Goal: Information Seeking & Learning: Learn about a topic

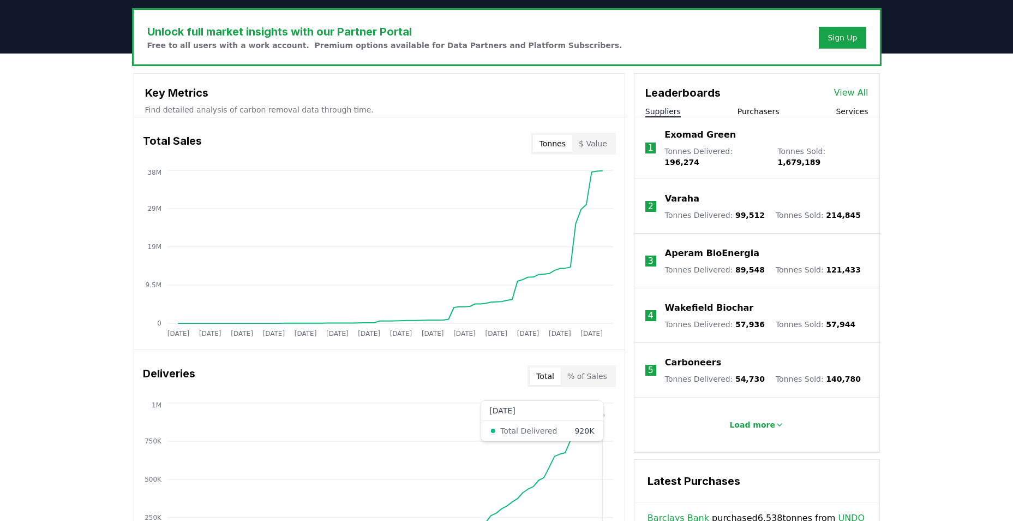
scroll to position [273, 0]
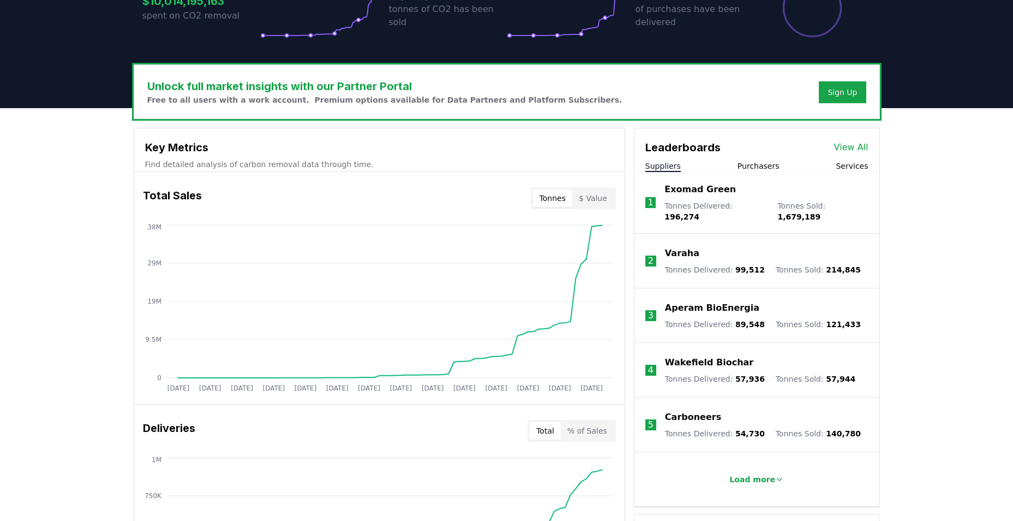
click at [595, 428] on button "% of Sales" at bounding box center [587, 430] width 53 height 17
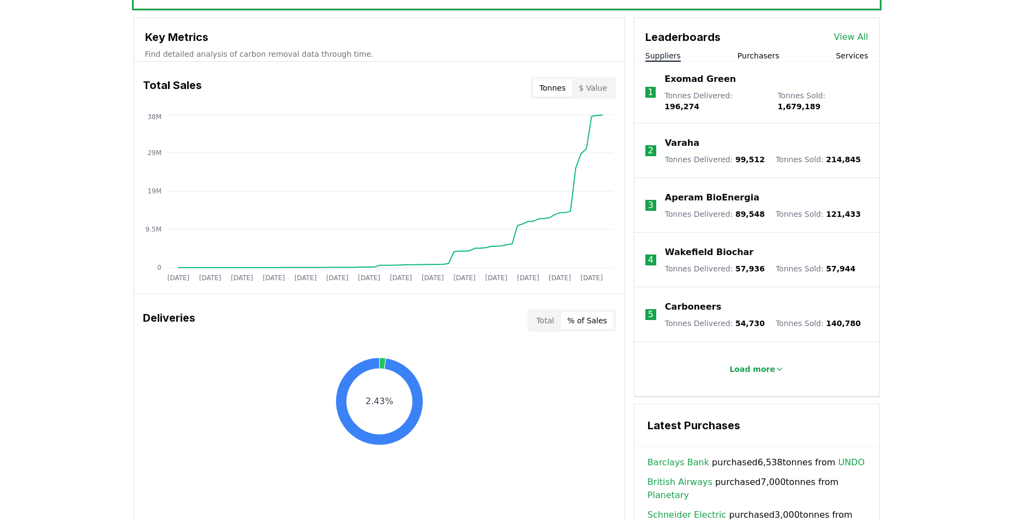
scroll to position [382, 0]
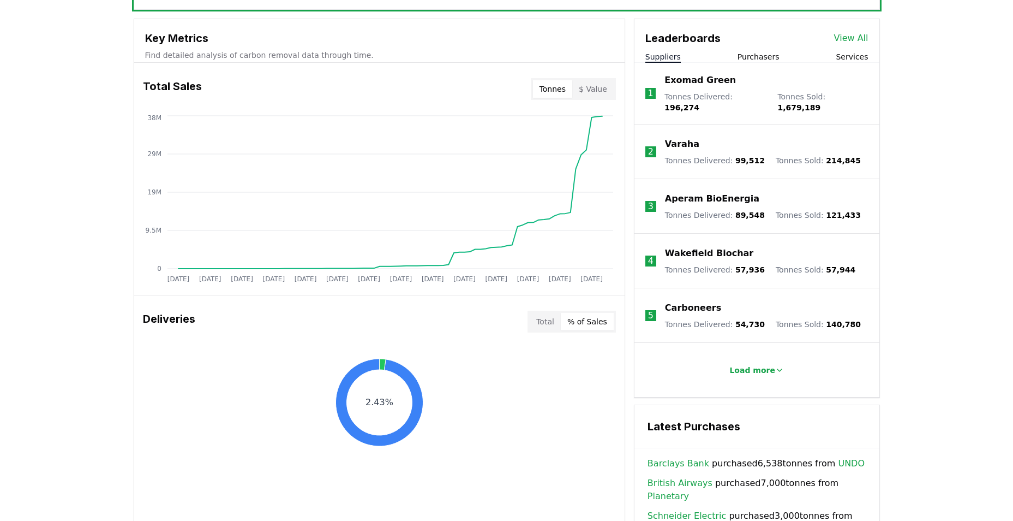
click at [553, 321] on button "Total" at bounding box center [545, 321] width 31 height 17
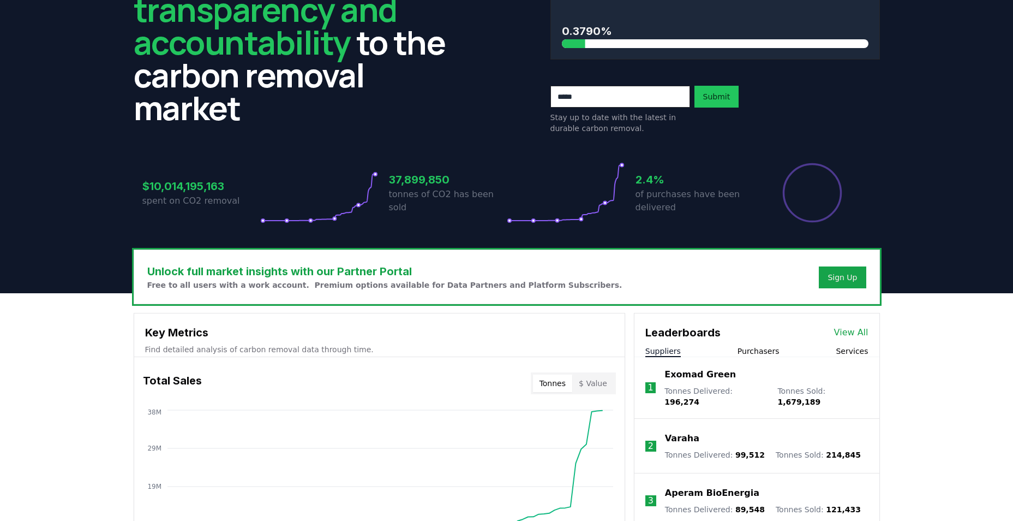
scroll to position [25, 0]
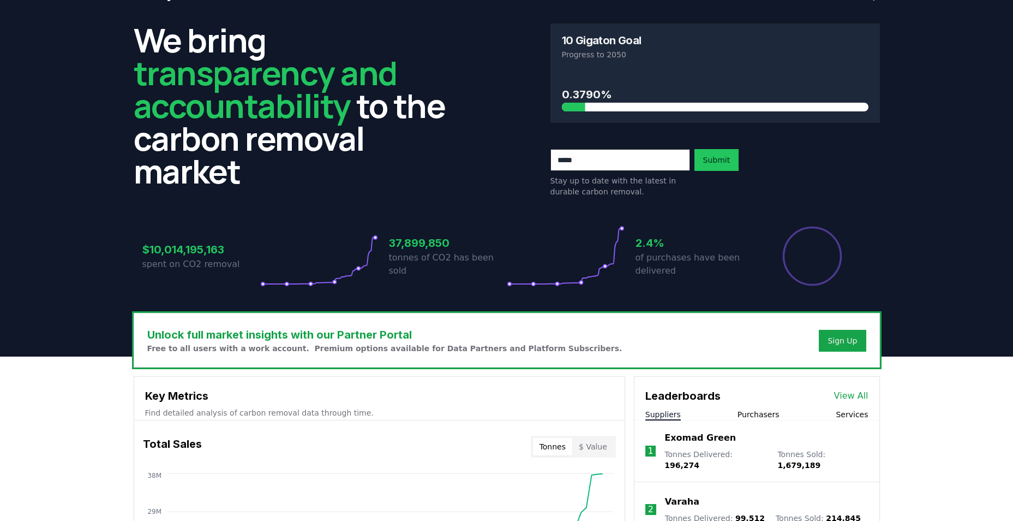
click at [287, 329] on h3 "Unlock full market insights with our Partner Portal" at bounding box center [384, 334] width 475 height 16
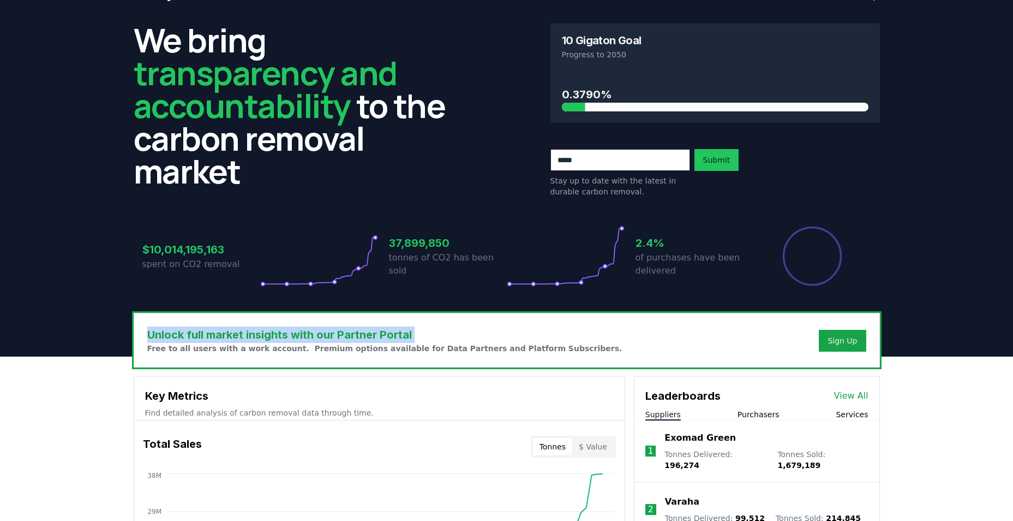
click at [287, 329] on h3 "Unlock full market insights with our Partner Portal" at bounding box center [384, 334] width 475 height 16
drag, startPoint x: 287, startPoint y: 329, endPoint x: 312, endPoint y: 334, distance: 26.1
click at [312, 334] on h3 "Unlock full market insights with our Partner Portal" at bounding box center [384, 334] width 475 height 16
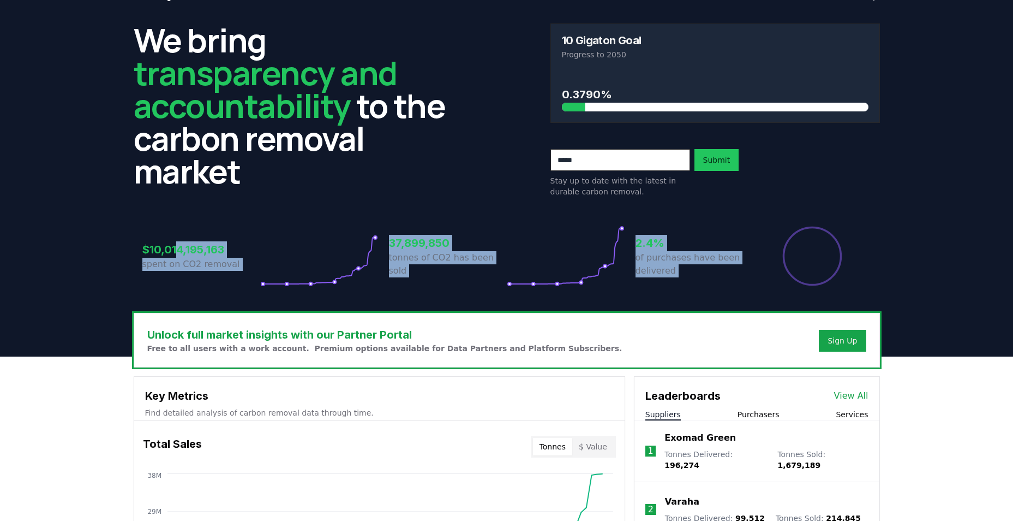
drag, startPoint x: 179, startPoint y: 218, endPoint x: 892, endPoint y: 259, distance: 714.0
click at [892, 259] on header "We bring transparency and accountability to the carbon removal market 10 Gigato…" at bounding box center [506, 186] width 1013 height 342
click at [897, 259] on header "We bring transparency and accountability to the carbon removal market 10 Gigato…" at bounding box center [506, 186] width 1013 height 342
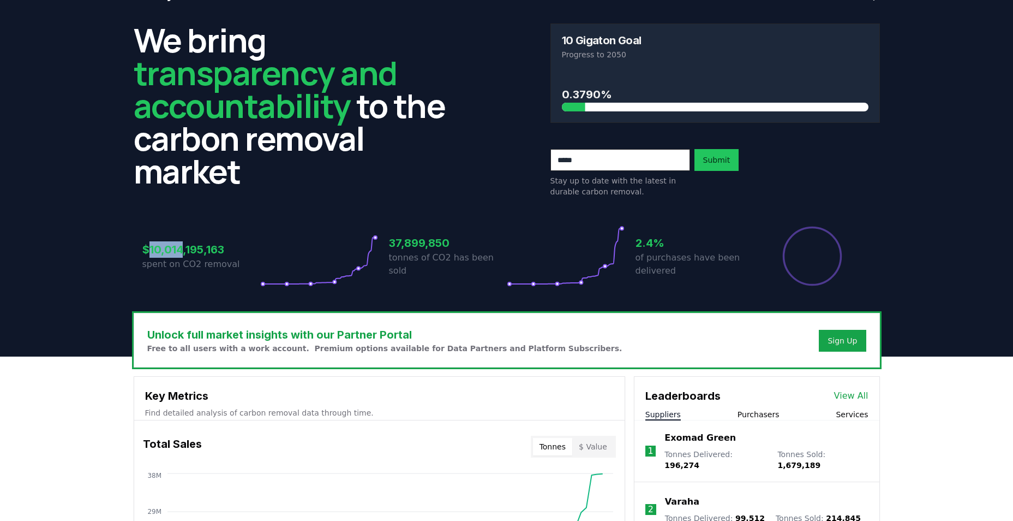
drag, startPoint x: 147, startPoint y: 246, endPoint x: 184, endPoint y: 251, distance: 36.8
click at [184, 251] on h3 "$10,014,195,163" at bounding box center [201, 249] width 118 height 16
drag, startPoint x: 184, startPoint y: 251, endPoint x: 162, endPoint y: 251, distance: 22.4
click at [160, 251] on h3 "$10,014,195,163" at bounding box center [201, 249] width 118 height 16
drag, startPoint x: 166, startPoint y: 251, endPoint x: 237, endPoint y: 251, distance: 70.4
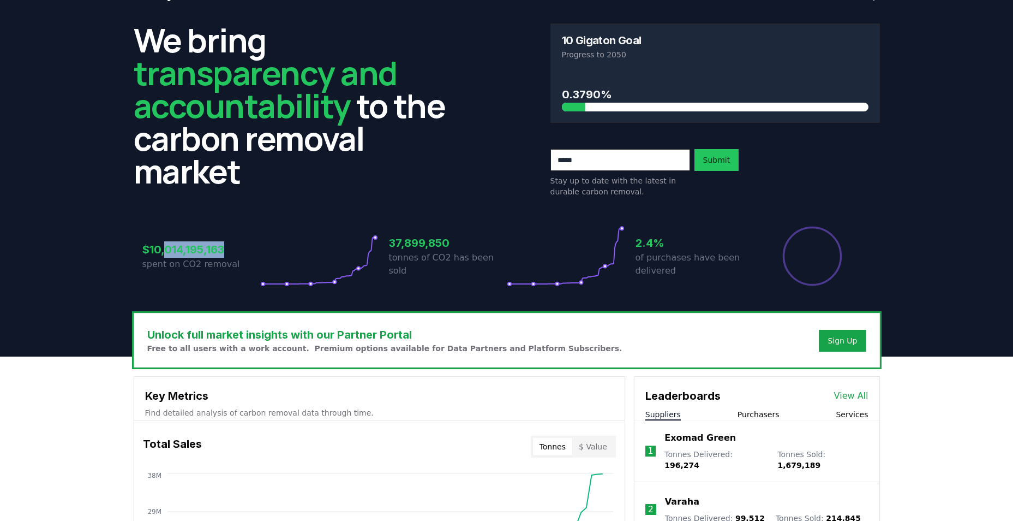
click at [237, 251] on h3 "$10,014,195,163" at bounding box center [201, 249] width 118 height 16
drag, startPoint x: 237, startPoint y: 251, endPoint x: 224, endPoint y: 251, distance: 12.6
click at [212, 251] on h3 "$10,014,195,163" at bounding box center [201, 249] width 118 height 16
click at [226, 251] on h3 "$10,014,195,163" at bounding box center [201, 249] width 118 height 16
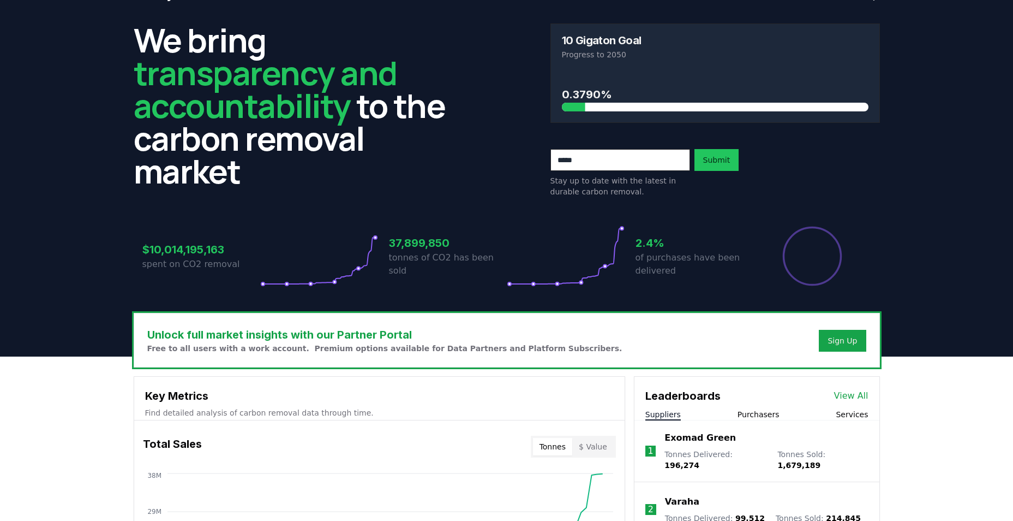
click at [207, 249] on h3 "$10,014,195,163" at bounding box center [201, 249] width 118 height 16
drag, startPoint x: 207, startPoint y: 249, endPoint x: 183, endPoint y: 249, distance: 24.0
click at [195, 249] on h3 "$10,014,195,163" at bounding box center [201, 249] width 118 height 16
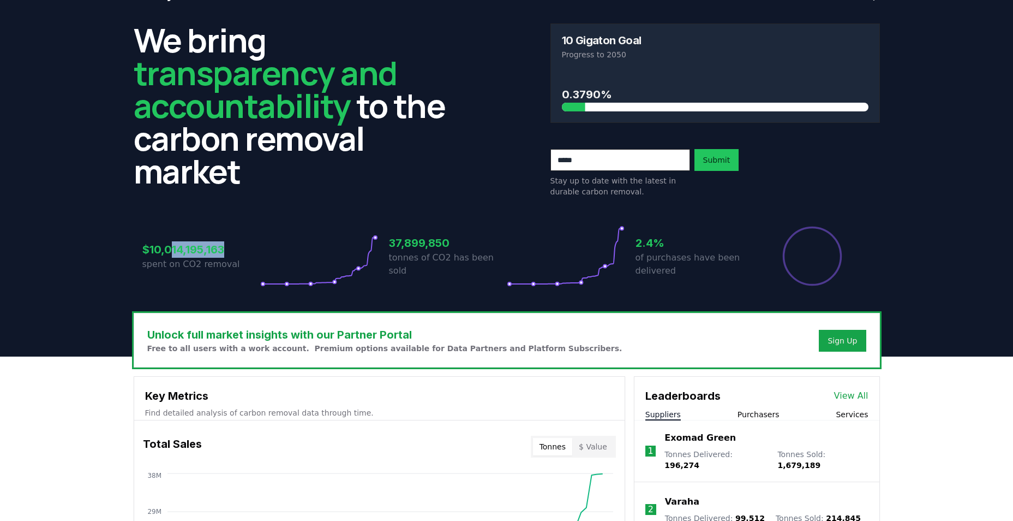
drag, startPoint x: 174, startPoint y: 248, endPoint x: 256, endPoint y: 251, distance: 81.9
click at [256, 251] on h3 "$10,014,195,163" at bounding box center [201, 249] width 118 height 16
drag, startPoint x: 256, startPoint y: 251, endPoint x: 220, endPoint y: 255, distance: 35.7
click at [220, 255] on h3 "$10,014,195,163" at bounding box center [201, 249] width 118 height 16
drag, startPoint x: 464, startPoint y: 252, endPoint x: 182, endPoint y: 264, distance: 282.4
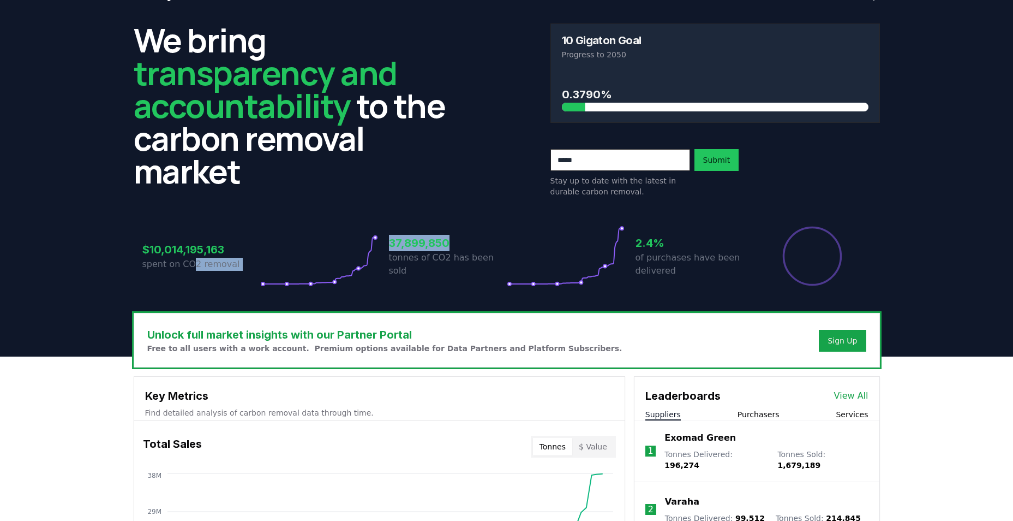
click at [182, 264] on div "$10,014,195,163 spent on CO2 removal 37,899,850 tonnes of CO2 has been sold 2.4…" at bounding box center [506, 255] width 729 height 61
drag, startPoint x: 182, startPoint y: 264, endPoint x: 147, endPoint y: 253, distance: 36.6
click at [147, 258] on p "spent on CO2 removal" at bounding box center [201, 264] width 118 height 13
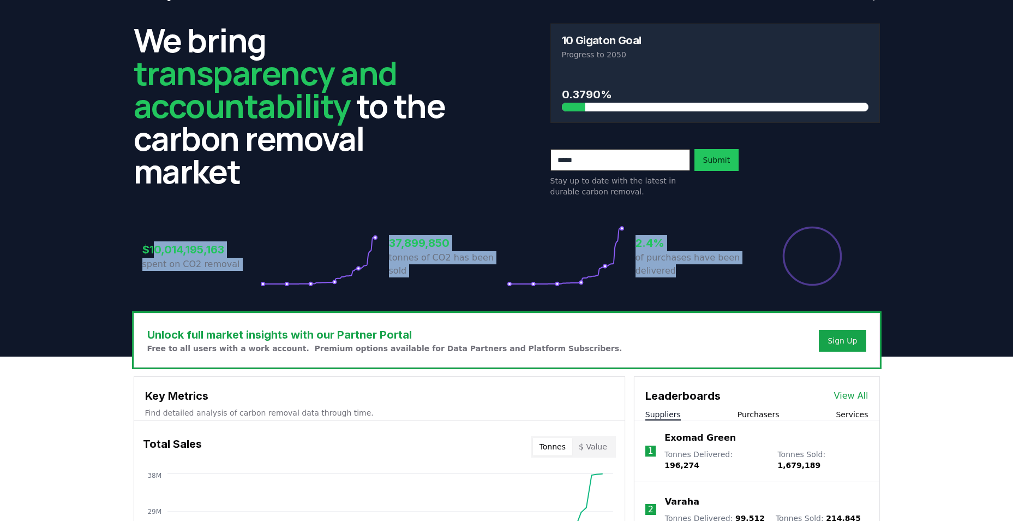
drag, startPoint x: 154, startPoint y: 246, endPoint x: 683, endPoint y: 277, distance: 529.8
click at [683, 277] on div "$10,014,195,163 spent on CO2 removal 37,899,850 tonnes of CO2 has been sold 2.4…" at bounding box center [506, 255] width 729 height 61
drag, startPoint x: 683, startPoint y: 277, endPoint x: 630, endPoint y: 258, distance: 56.5
click at [630, 258] on div "$10,014,195,163 spent on CO2 removal 37,899,850 tonnes of CO2 has been sold 2.4…" at bounding box center [506, 255] width 729 height 61
drag, startPoint x: 653, startPoint y: 260, endPoint x: 195, endPoint y: 241, distance: 458.3
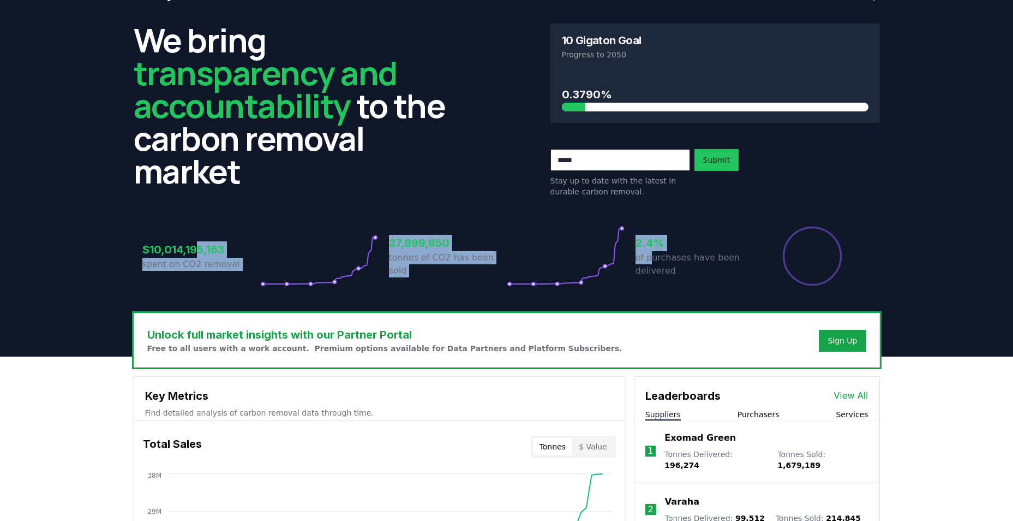
click at [195, 241] on div "$10,014,195,163 spent on CO2 removal 37,899,850 tonnes of CO2 has been sold 2.4…" at bounding box center [506, 255] width 729 height 61
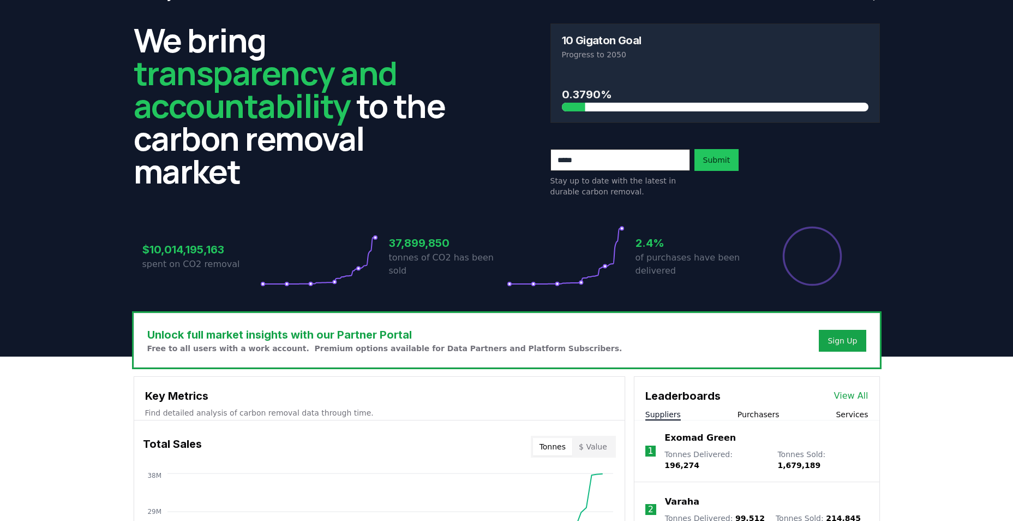
drag, startPoint x: 195, startPoint y: 241, endPoint x: 163, endPoint y: 247, distance: 32.8
click at [163, 247] on h3 "$10,014,195,163" at bounding box center [201, 249] width 118 height 16
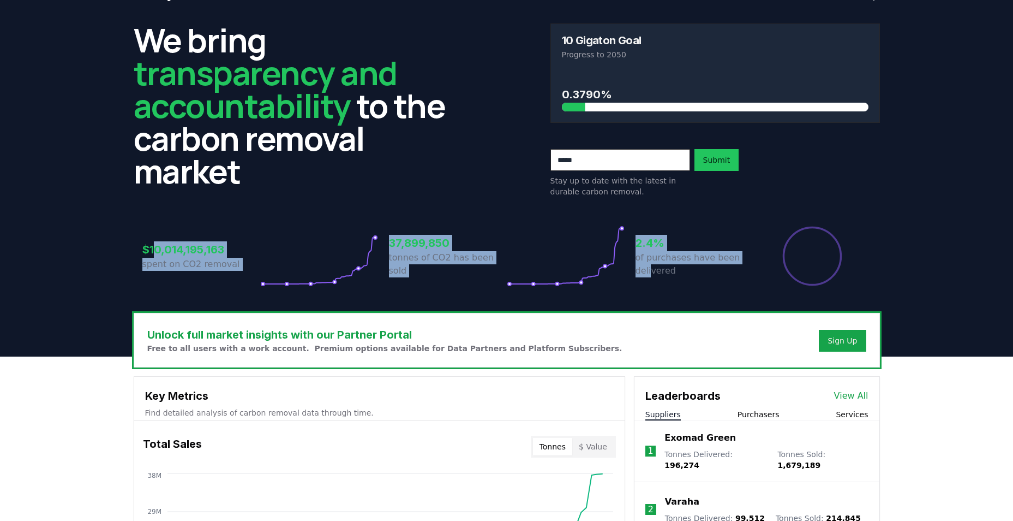
drag, startPoint x: 152, startPoint y: 248, endPoint x: 653, endPoint y: 273, distance: 501.6
click at [653, 273] on div "$10,014,195,163 spent on CO2 removal 37,899,850 tonnes of CO2 has been sold 2.4…" at bounding box center [506, 255] width 729 height 61
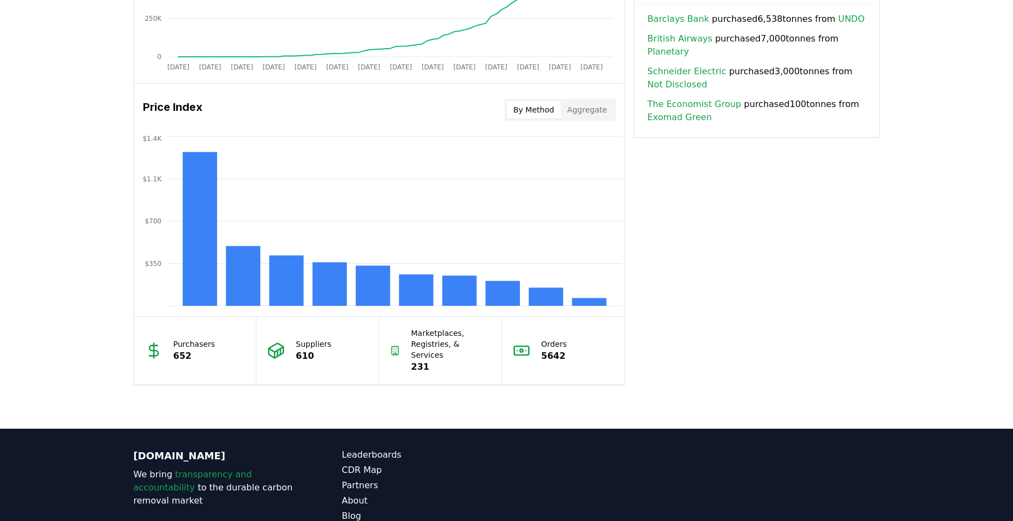
scroll to position [843, 0]
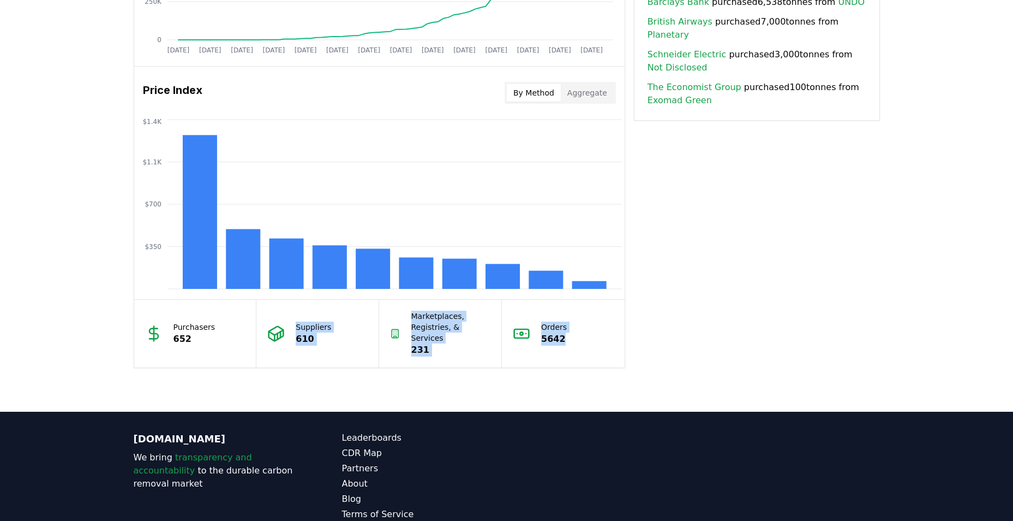
drag, startPoint x: 291, startPoint y: 312, endPoint x: 610, endPoint y: 341, distance: 320.6
click at [610, 341] on div "Purchasers 652 Suppliers 610 Marketplaces, Registries, & Services 231 Orders 56…" at bounding box center [379, 333] width 491 height 68
drag, startPoint x: 610, startPoint y: 341, endPoint x: 576, endPoint y: 342, distance: 33.9
click at [574, 345] on div "Orders 5642" at bounding box center [563, 334] width 123 height 68
drag, startPoint x: 588, startPoint y: 333, endPoint x: 192, endPoint y: 303, distance: 398.0
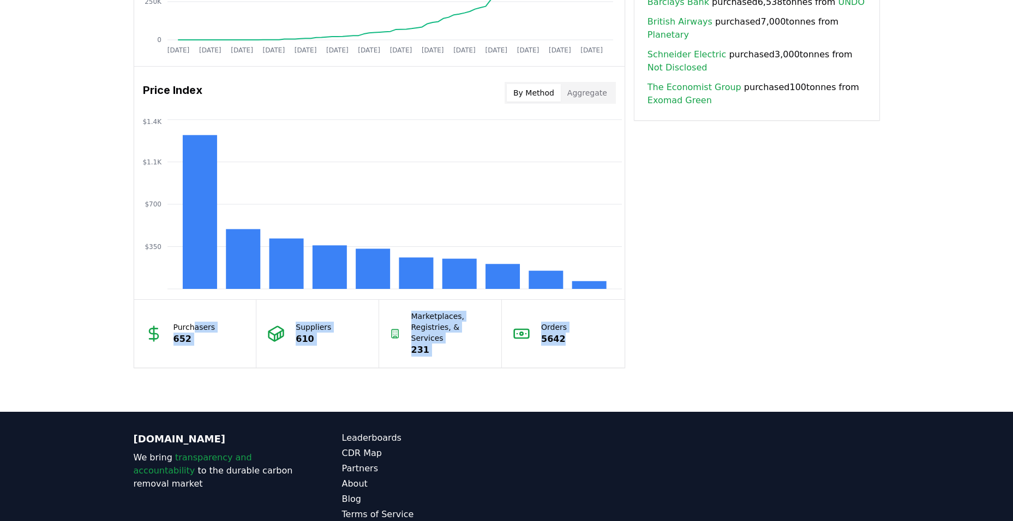
click at [192, 303] on div "Purchasers 652 Suppliers 610 Marketplaces, Registries, & Services 231 Orders 56…" at bounding box center [379, 333] width 491 height 68
drag, startPoint x: 192, startPoint y: 303, endPoint x: 172, endPoint y: 302, distance: 19.1
click at [175, 302] on div "Purchasers 652" at bounding box center [195, 334] width 123 height 68
drag, startPoint x: 165, startPoint y: 306, endPoint x: 668, endPoint y: 330, distance: 503.8
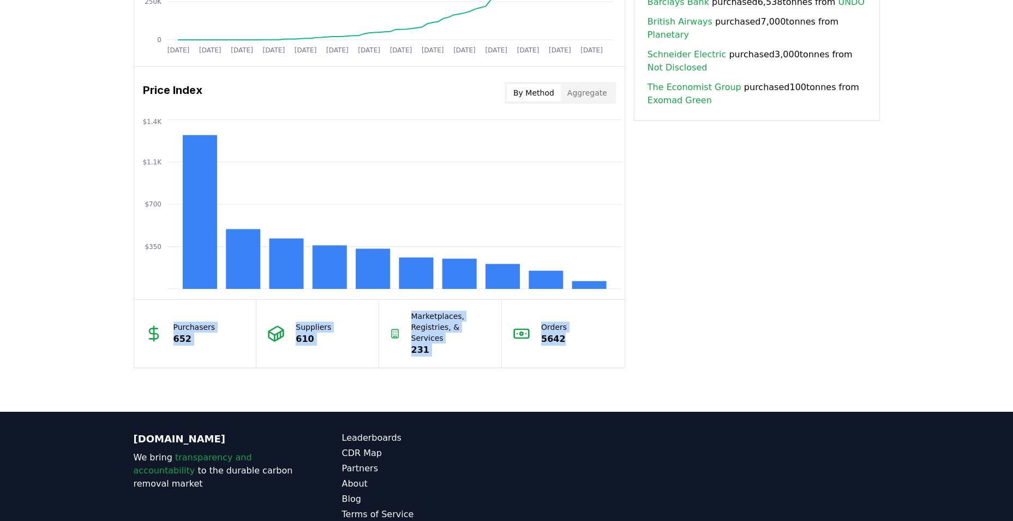
drag, startPoint x: 668, startPoint y: 330, endPoint x: 613, endPoint y: 333, distance: 55.2
drag, startPoint x: 470, startPoint y: 327, endPoint x: 145, endPoint y: 324, distance: 325.3
click at [145, 324] on div "Purchasers 652 Suppliers 610 Marketplaces, Registries, & Services 231 Orders 56…" at bounding box center [379, 333] width 491 height 68
drag, startPoint x: 145, startPoint y: 324, endPoint x: 67, endPoint y: 281, distance: 89.6
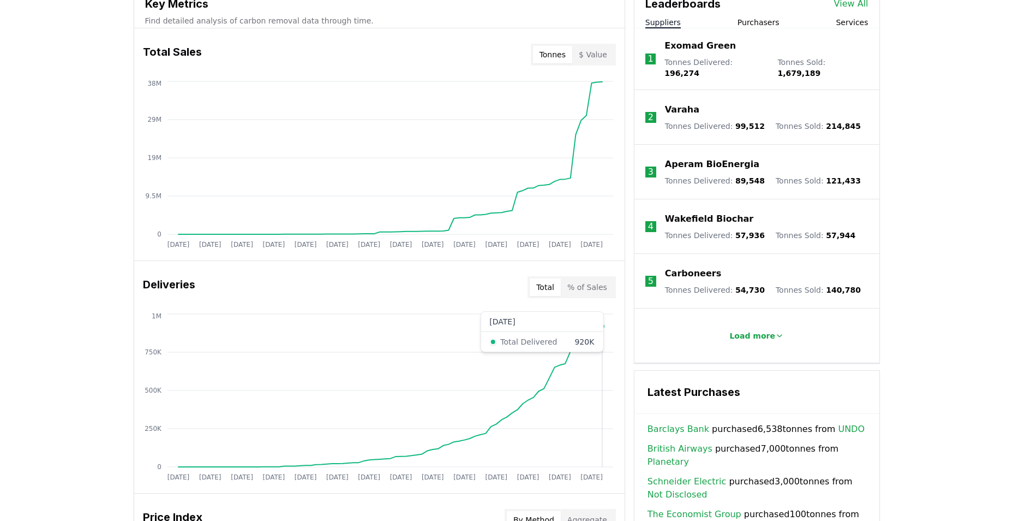
scroll to position [461, 0]
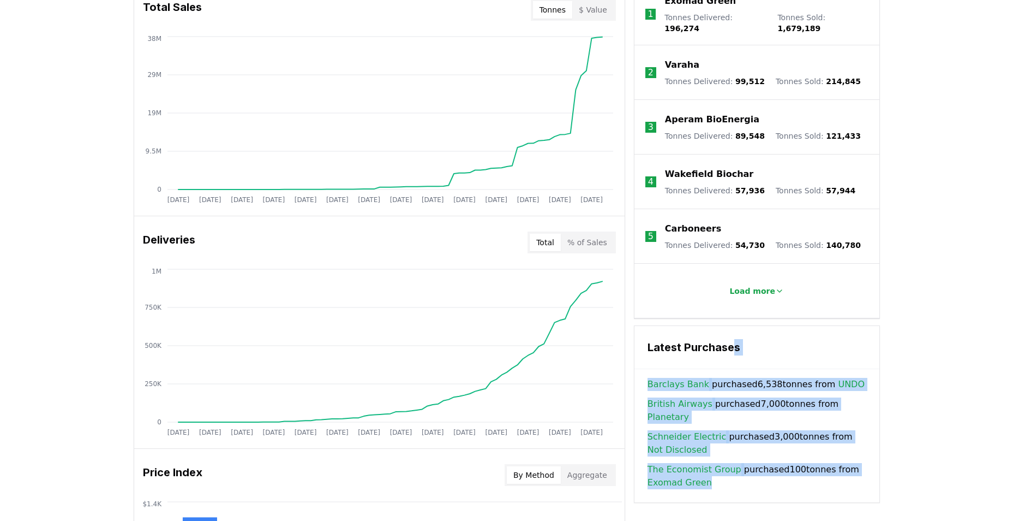
drag, startPoint x: 733, startPoint y: 366, endPoint x: 949, endPoint y: 492, distance: 249.7
click at [949, 492] on div "Unlock full market insights with our Partner Portal Free to all users with a wo…" at bounding box center [506, 357] width 1013 height 874
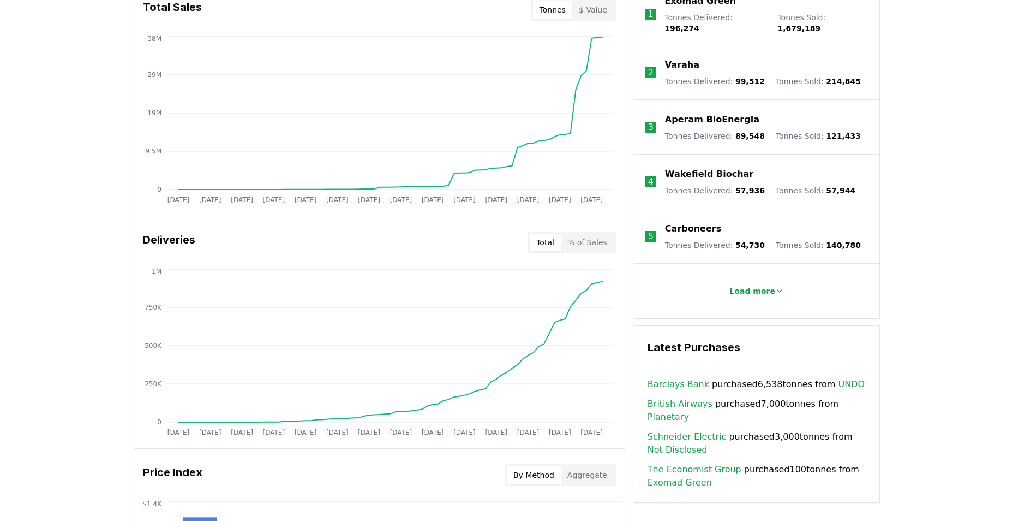
drag, startPoint x: 949, startPoint y: 492, endPoint x: 889, endPoint y: 474, distance: 62.0
click at [892, 476] on div "Unlock full market insights with our Partner Portal Free to all users with a wo…" at bounding box center [506, 357] width 1013 height 874
drag, startPoint x: 678, startPoint y: 332, endPoint x: 850, endPoint y: 452, distance: 209.6
click at [850, 452] on div "Latest Purchases Barclays Bank purchased 6,538 tonnes from UNDO British Airways…" at bounding box center [757, 413] width 246 height 177
drag, startPoint x: 850, startPoint y: 452, endPoint x: 836, endPoint y: 460, distance: 15.6
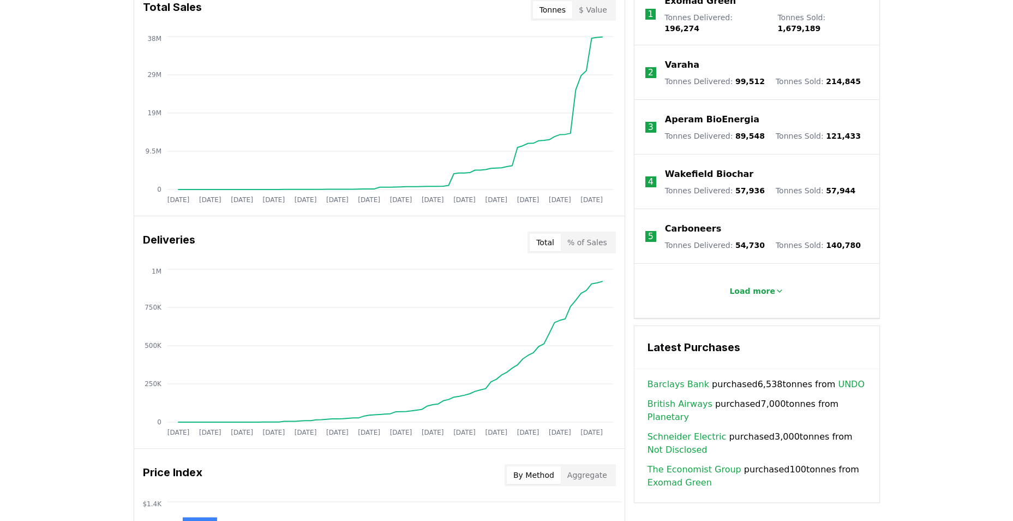
click at [850, 463] on span "The Economist Group purchased 100 tonnes from Exomad Green" at bounding box center [757, 476] width 219 height 26
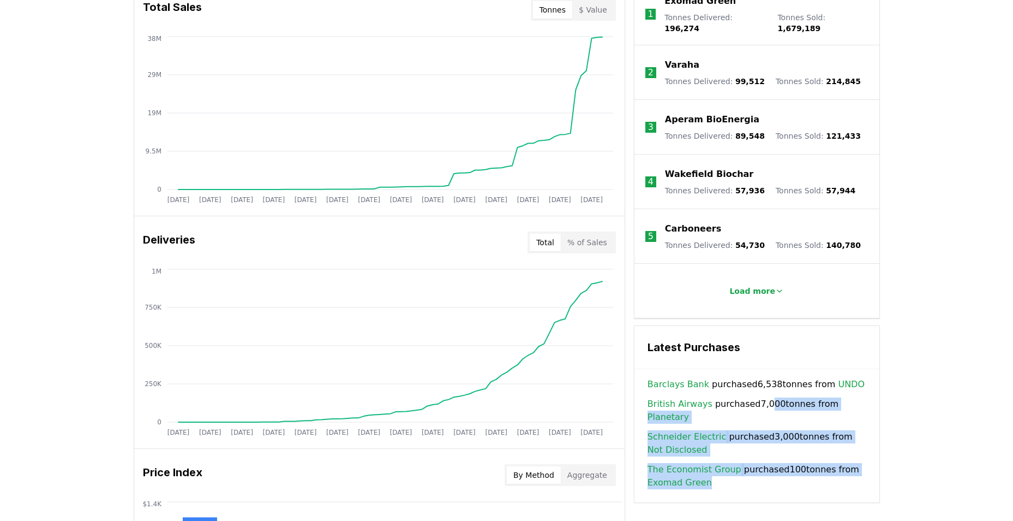
drag, startPoint x: 784, startPoint y: 466, endPoint x: 761, endPoint y: 391, distance: 78.4
click at [761, 391] on div "Barclays Bank purchased 6,538 tonnes from UNDO British Airways purchased 7,000 …" at bounding box center [757, 433] width 219 height 111
click at [702, 397] on link "British Airways" at bounding box center [680, 403] width 65 height 13
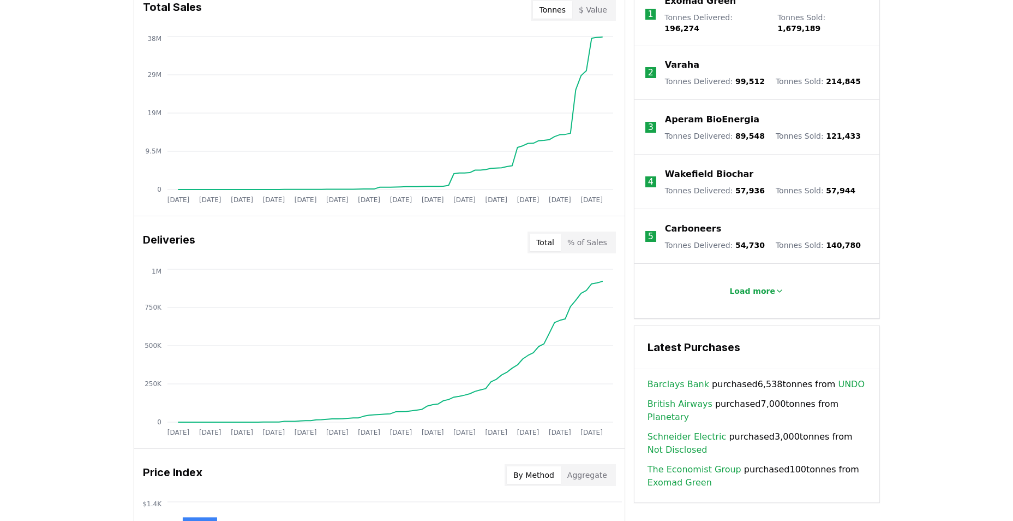
click at [719, 348] on h3 "Latest Purchases" at bounding box center [757, 347] width 219 height 16
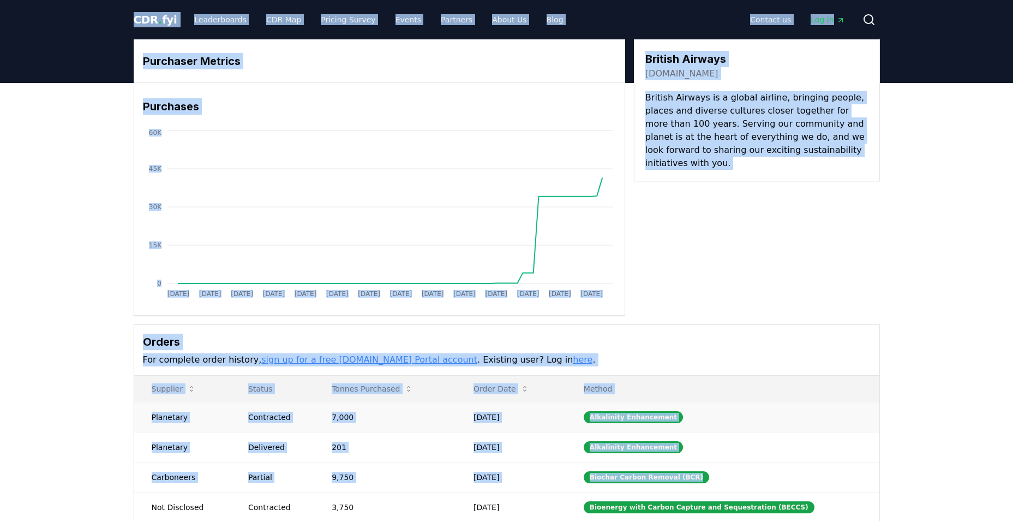
click at [293, 404] on td "Contracted" at bounding box center [273, 417] width 84 height 30
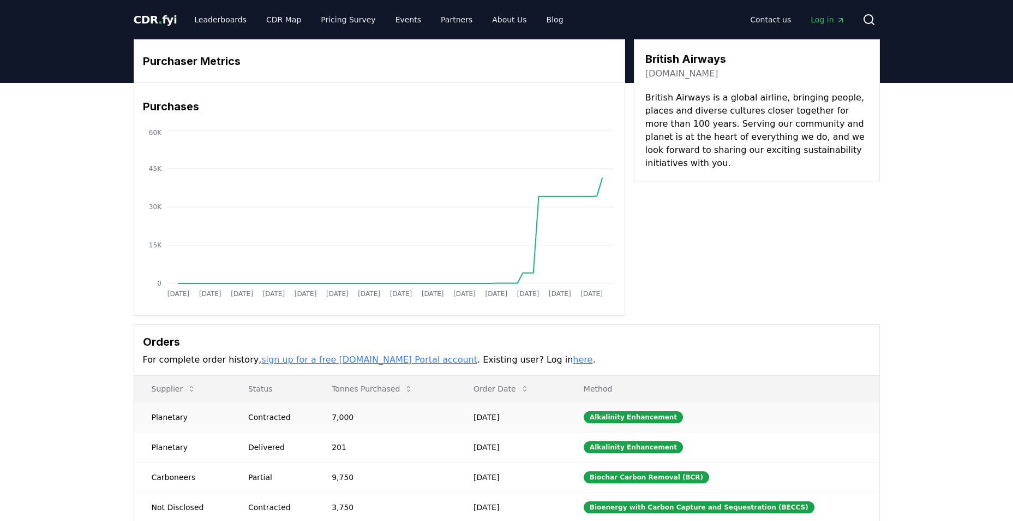
click at [278, 427] on td "Contracted" at bounding box center [273, 417] width 84 height 30
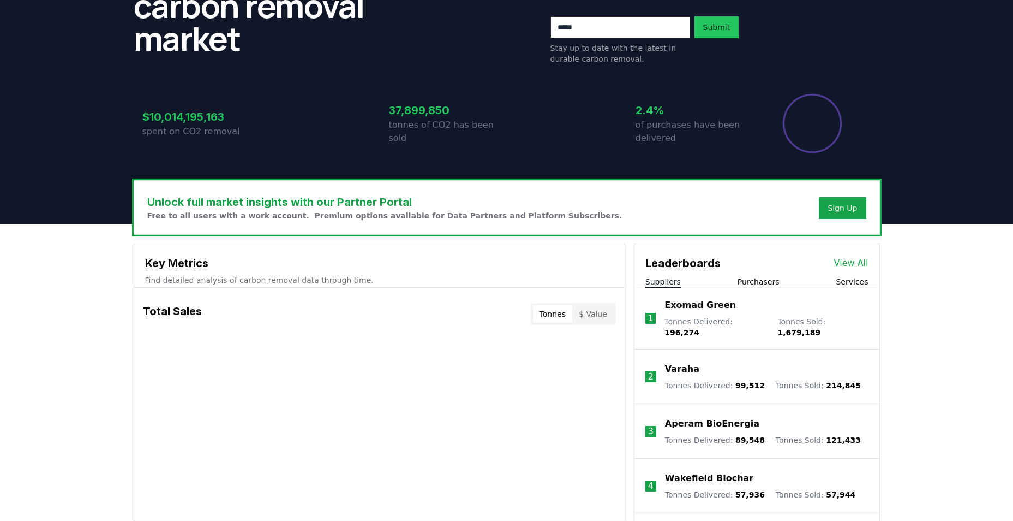
scroll to position [23, 0]
